Goal: Obtain resource: Download file/media

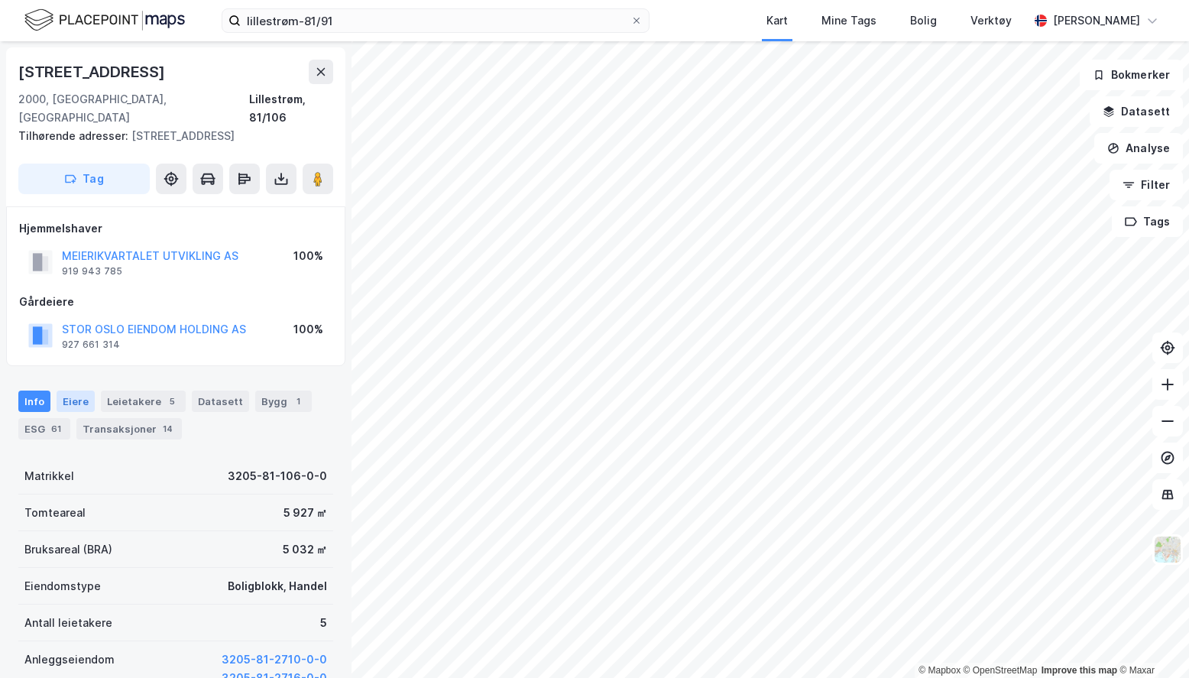
click at [70, 390] on div "Eiere" at bounding box center [76, 400] width 38 height 21
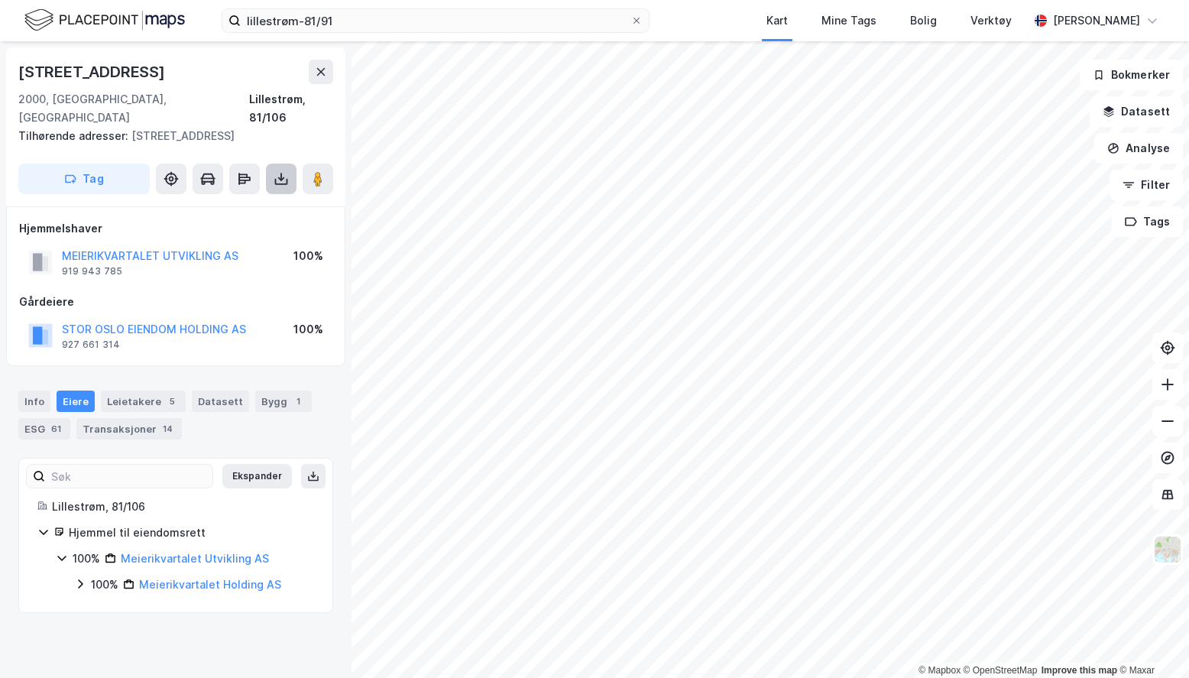
click at [278, 170] on button at bounding box center [281, 178] width 31 height 31
click at [236, 197] on div "Last ned grunnbok" at bounding box center [215, 209] width 163 height 24
